Goal: Find specific page/section: Find specific page/section

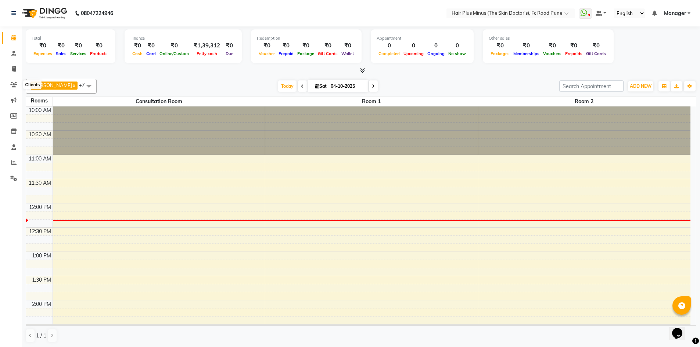
scroll to position [49, 0]
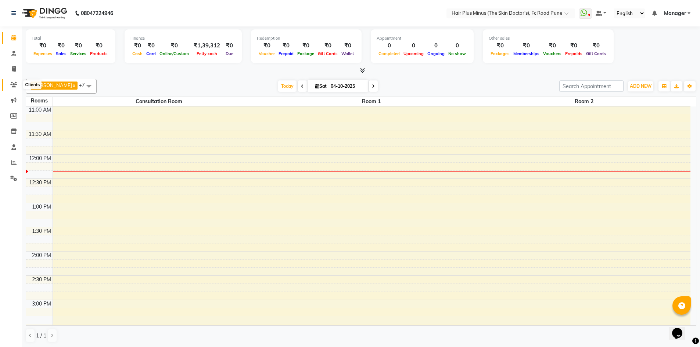
click at [12, 85] on icon at bounding box center [13, 85] width 7 height 6
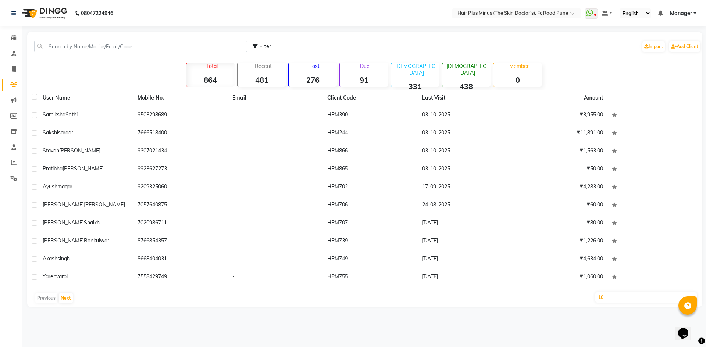
click at [67, 42] on div "Filter Import Add Client" at bounding box center [365, 46] width 672 height 23
click at [64, 50] on input "text" at bounding box center [140, 46] width 213 height 11
click at [62, 46] on input "text" at bounding box center [140, 46] width 213 height 11
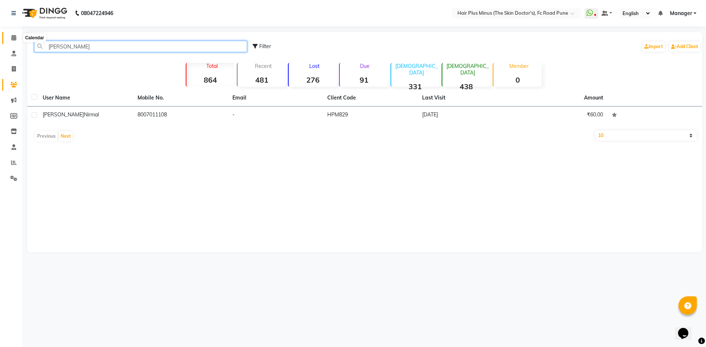
type input "[PERSON_NAME]"
click at [15, 37] on icon at bounding box center [13, 38] width 5 height 6
